Goal: Task Accomplishment & Management: Use online tool/utility

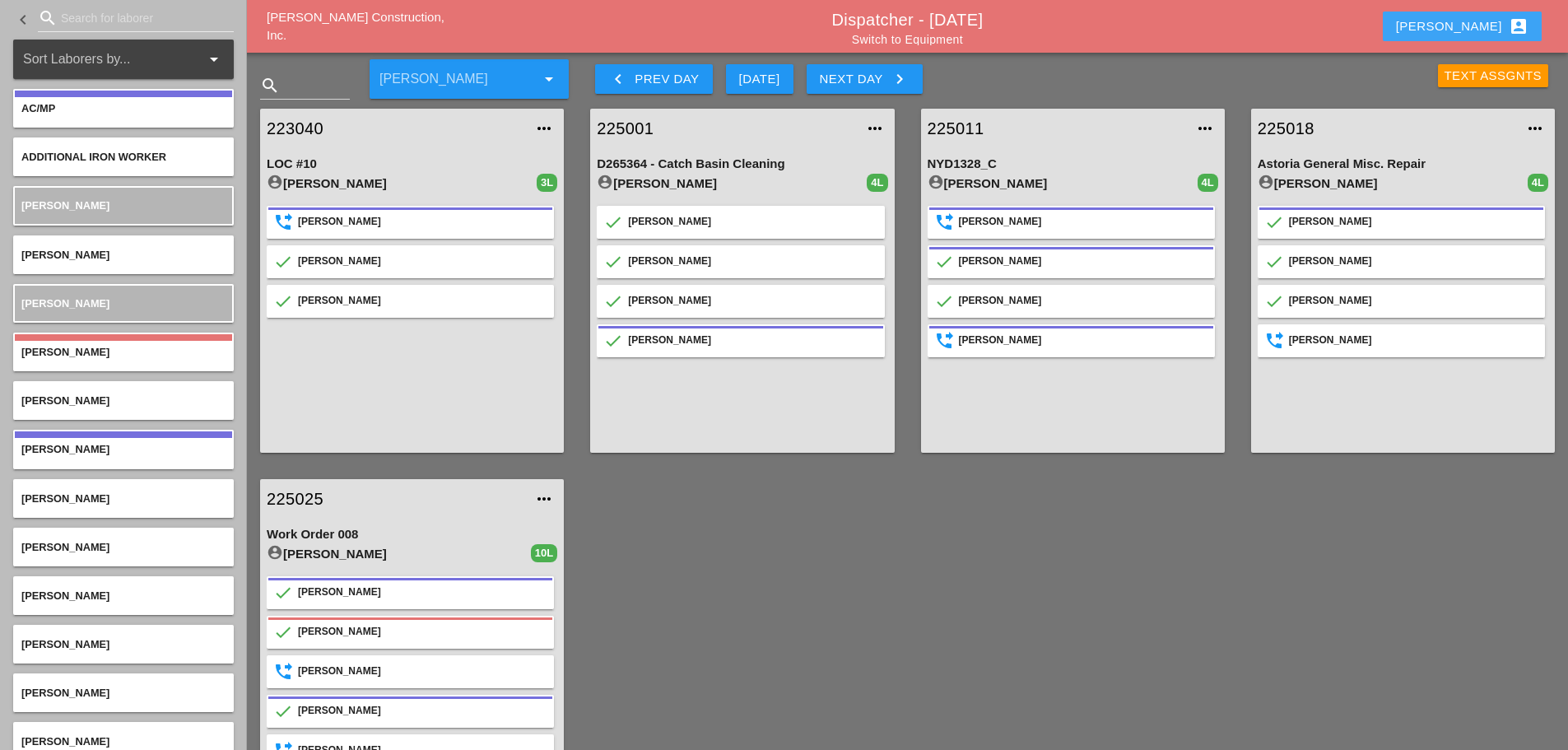
click at [1466, 20] on div "Enrico account_box" at bounding box center [1463, 26] width 133 height 20
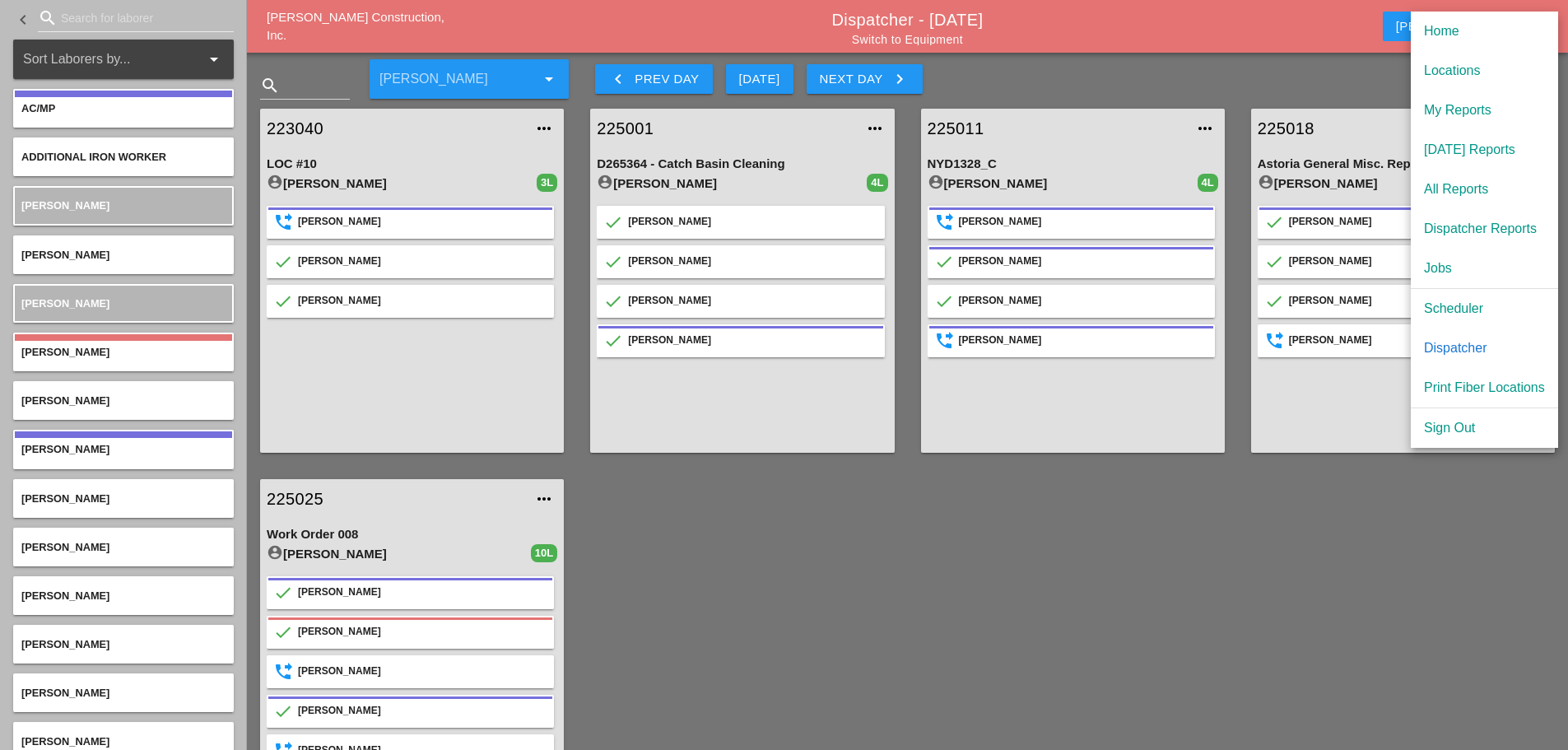
click at [1463, 309] on div "Scheduler" at bounding box center [1484, 308] width 121 height 20
